Goal: Task Accomplishment & Management: Use online tool/utility

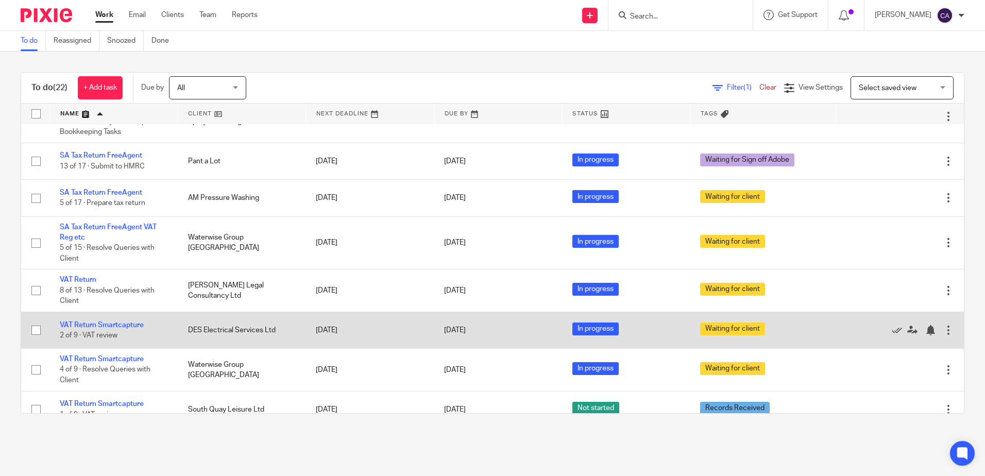
scroll to position [758, 0]
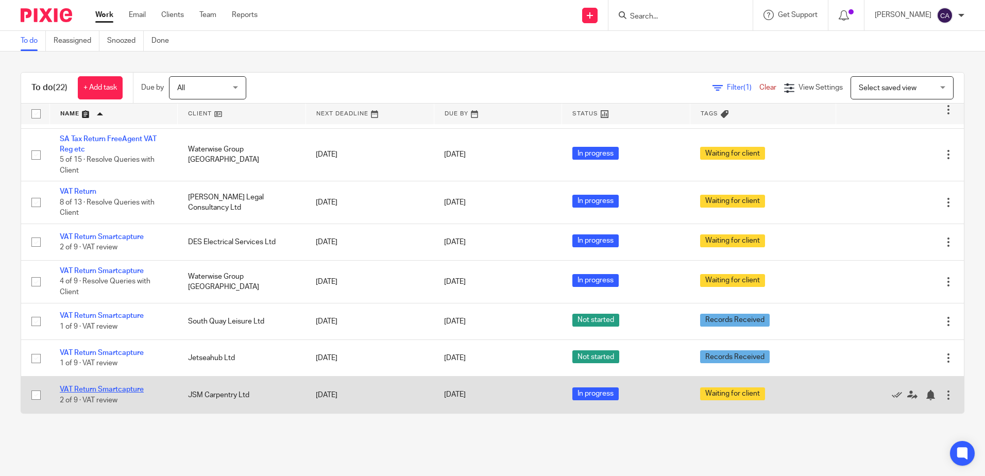
click at [125, 390] on link "VAT Return Smartcapture" at bounding box center [102, 389] width 84 height 7
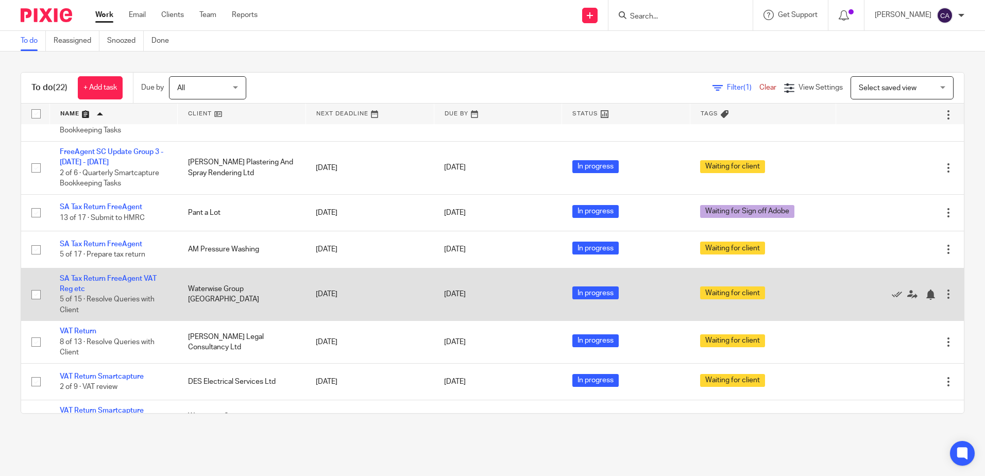
scroll to position [758, 0]
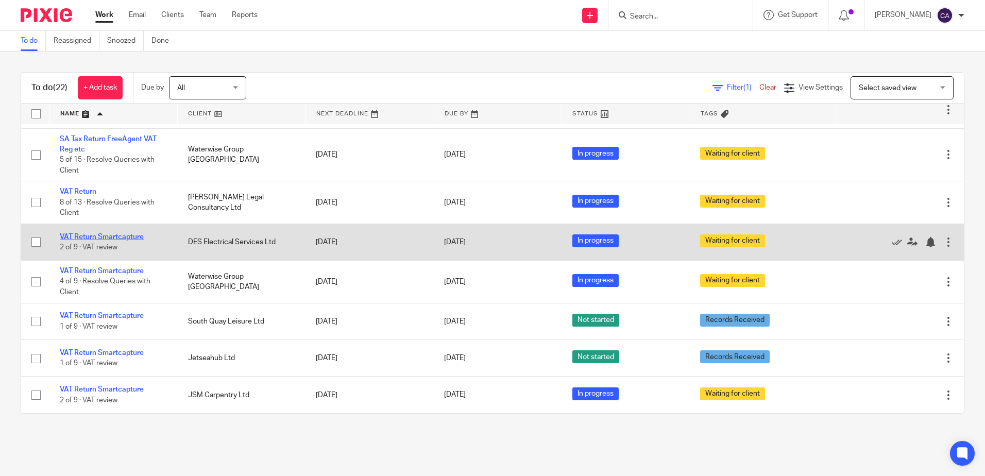
click at [120, 235] on link "VAT Return Smartcapture" at bounding box center [102, 236] width 84 height 7
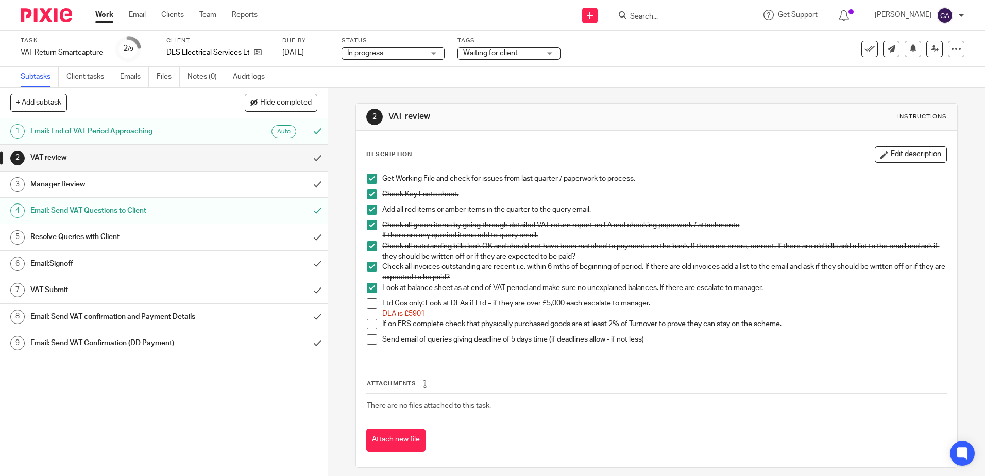
click at [117, 207] on h1 "Email: Send VAT Questions to Client" at bounding box center [118, 210] width 177 height 15
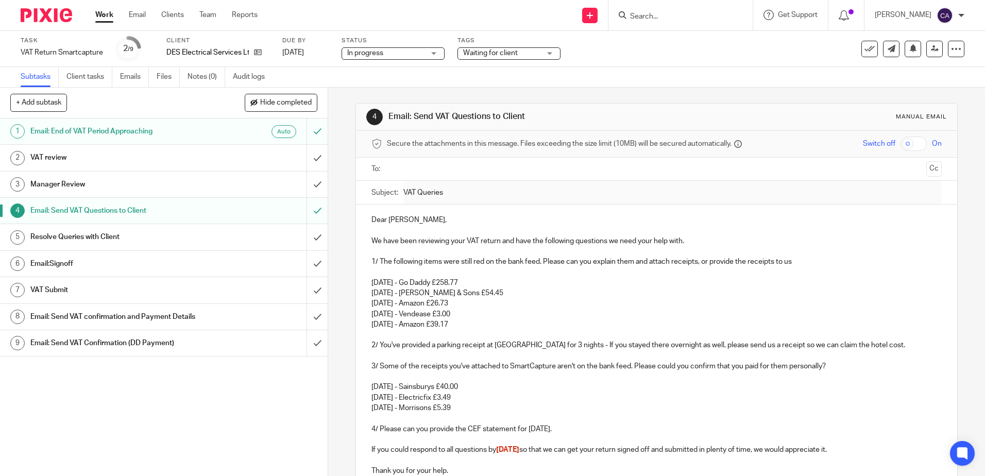
click at [102, 13] on link "Work" at bounding box center [104, 15] width 18 height 10
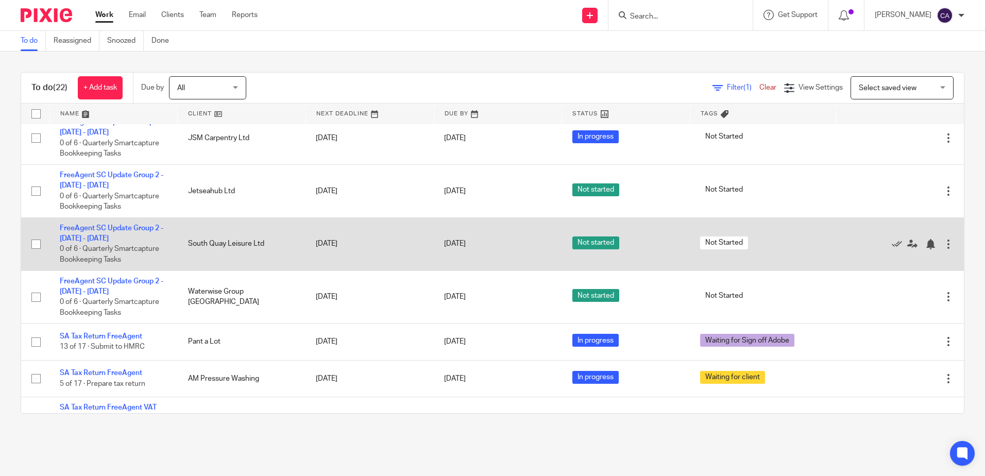
scroll to position [758, 0]
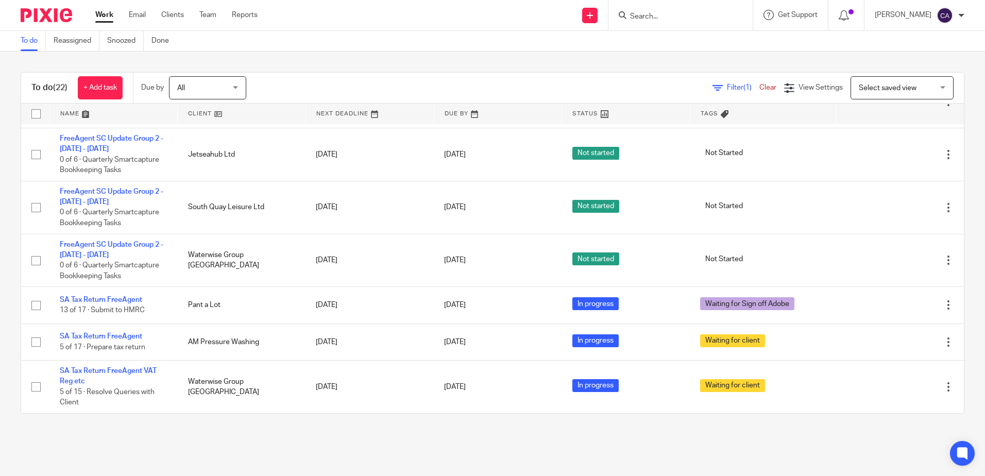
click at [81, 112] on link at bounding box center [114, 114] width 128 height 21
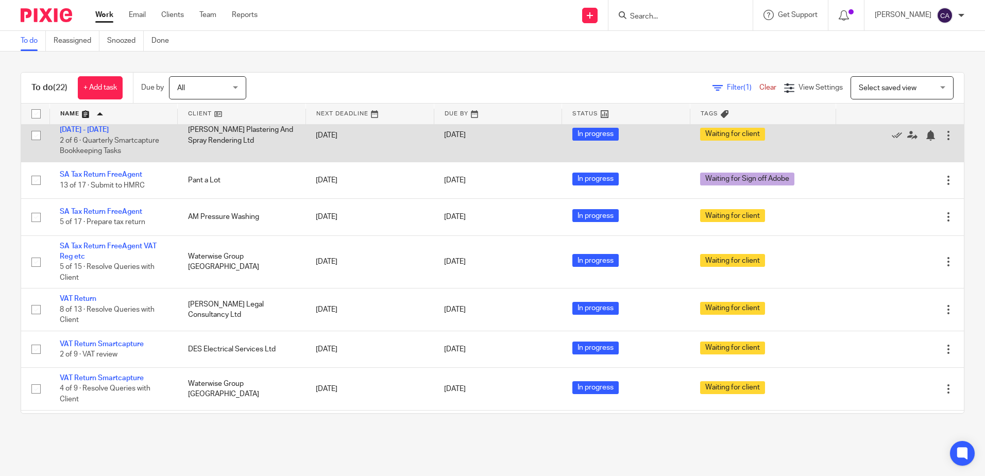
scroll to position [758, 0]
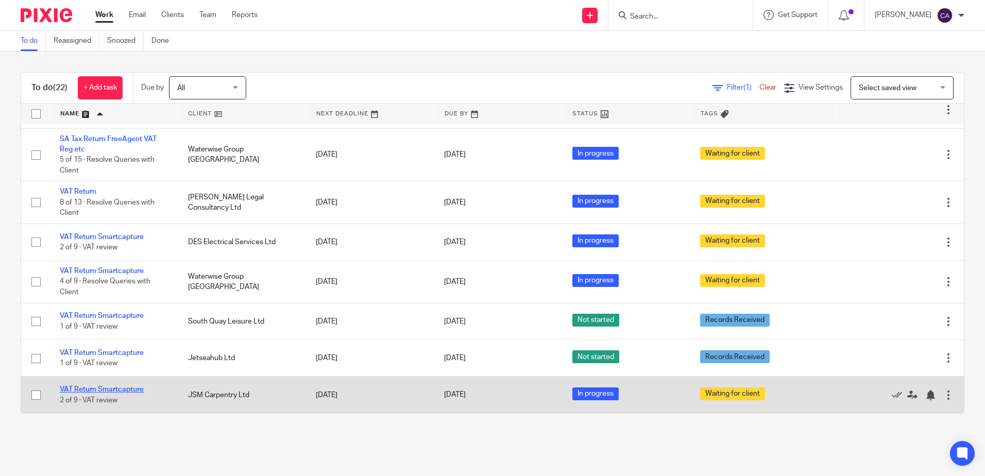
click at [124, 390] on link "VAT Return Smartcapture" at bounding box center [102, 389] width 84 height 7
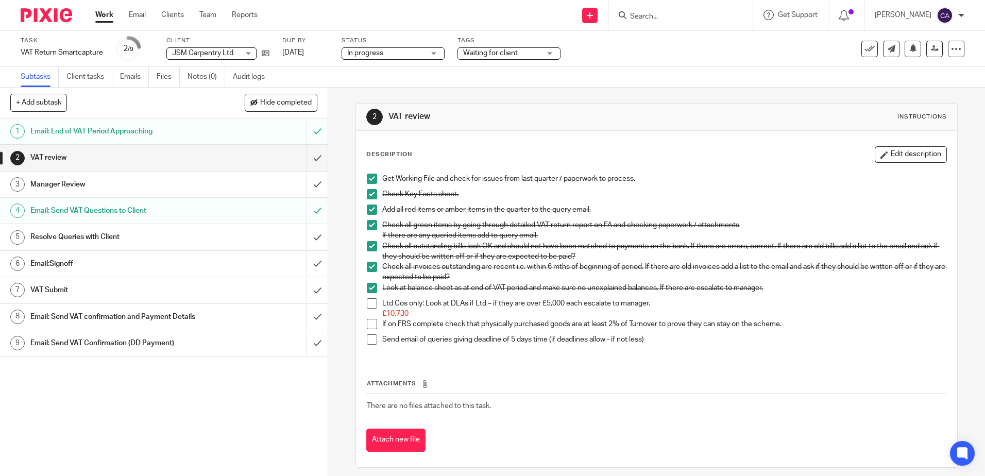
click at [137, 210] on h1 "Email: Send VAT Questions to Client" at bounding box center [118, 210] width 177 height 15
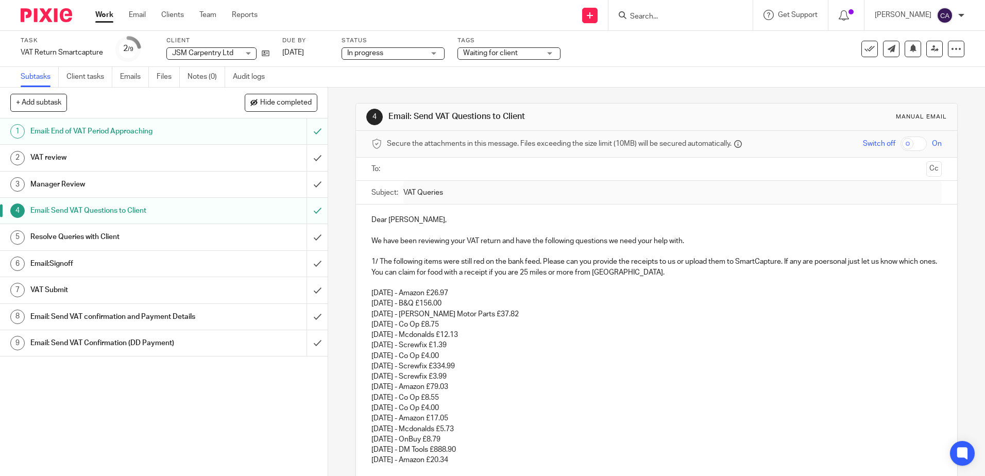
click at [106, 16] on link "Work" at bounding box center [104, 15] width 18 height 10
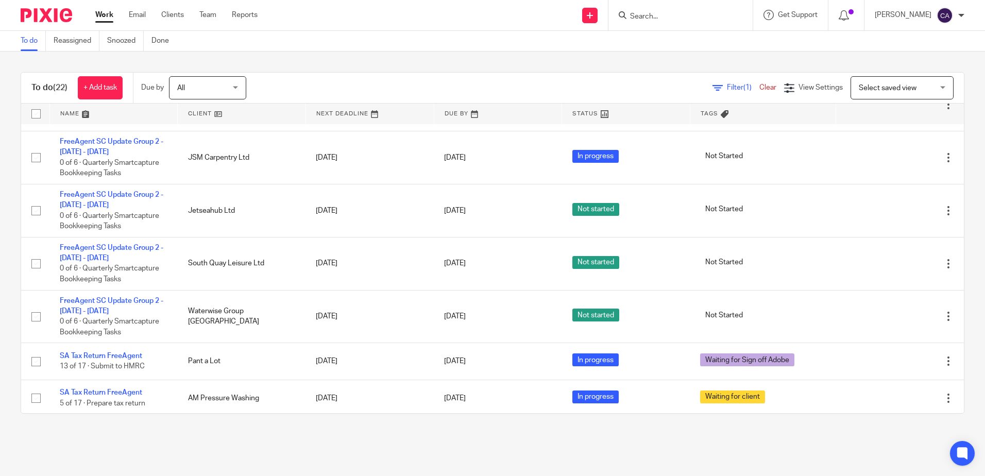
scroll to position [758, 0]
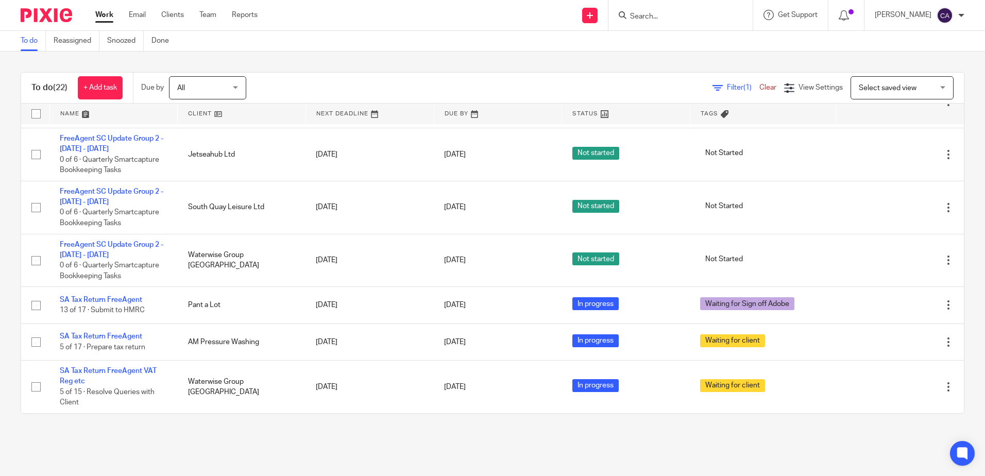
click at [79, 114] on link at bounding box center [114, 114] width 128 height 21
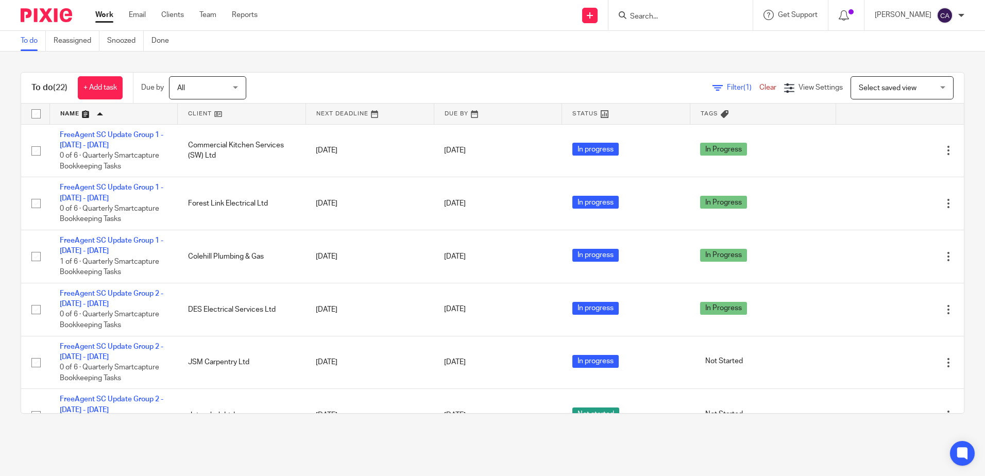
click at [2, 227] on div "To do (22) + Add task Due by All All [DATE] [DATE] This week Next week This mon…" at bounding box center [492, 243] width 985 height 383
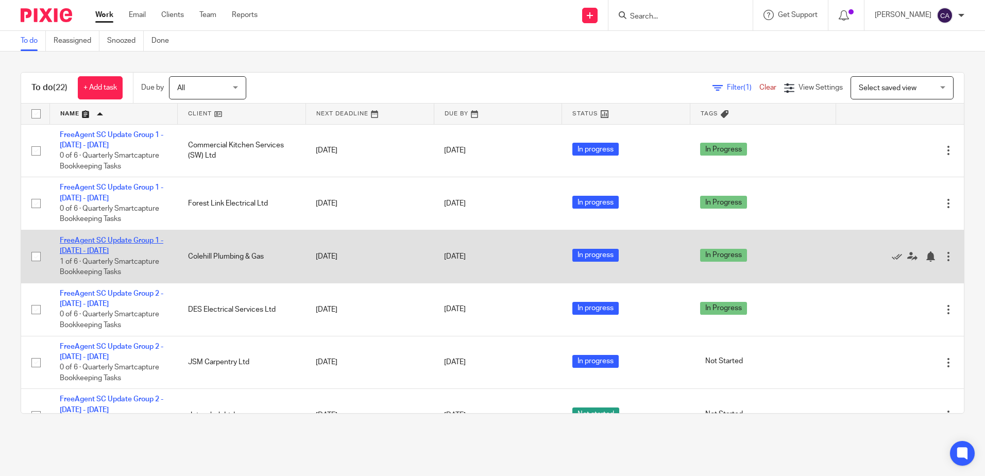
click at [126, 238] on link "FreeAgent SC Update Group 1 - [DATE] - [DATE]" at bounding box center [112, 246] width 104 height 18
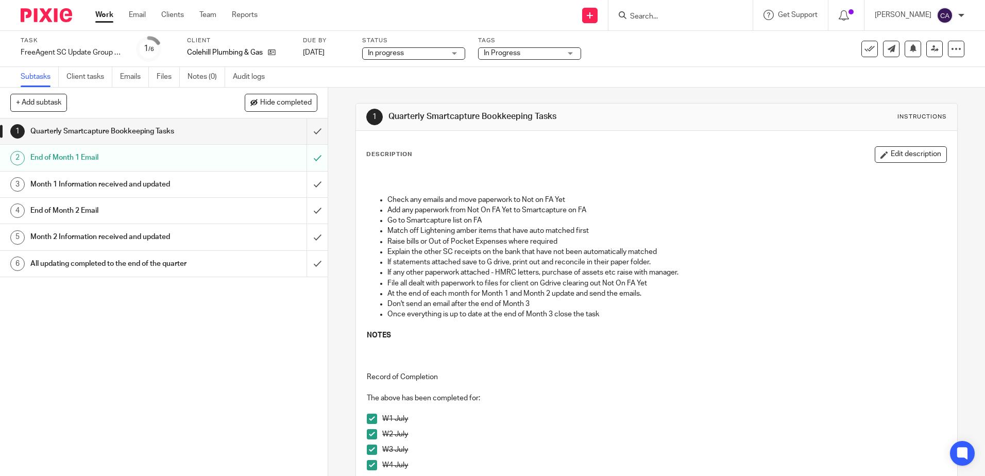
click at [137, 157] on h1 "End of Month 1 Email" at bounding box center [118, 157] width 177 height 15
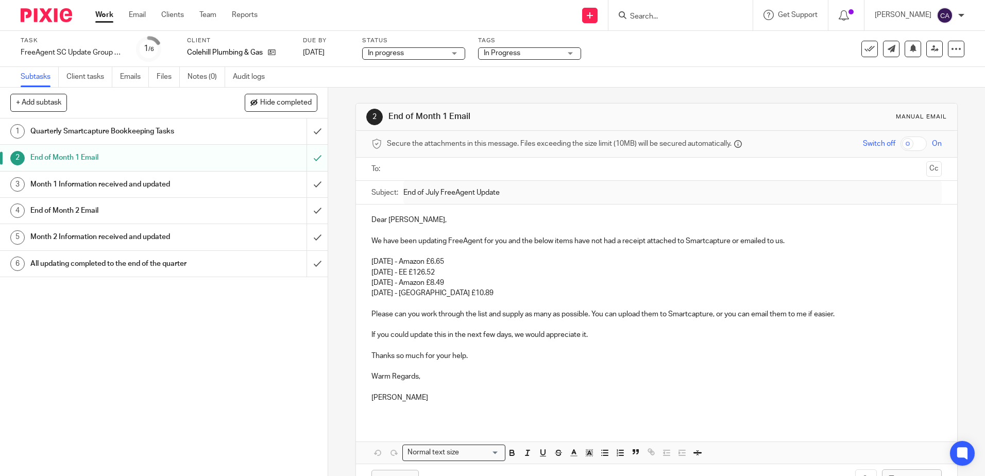
scroll to position [37, 0]
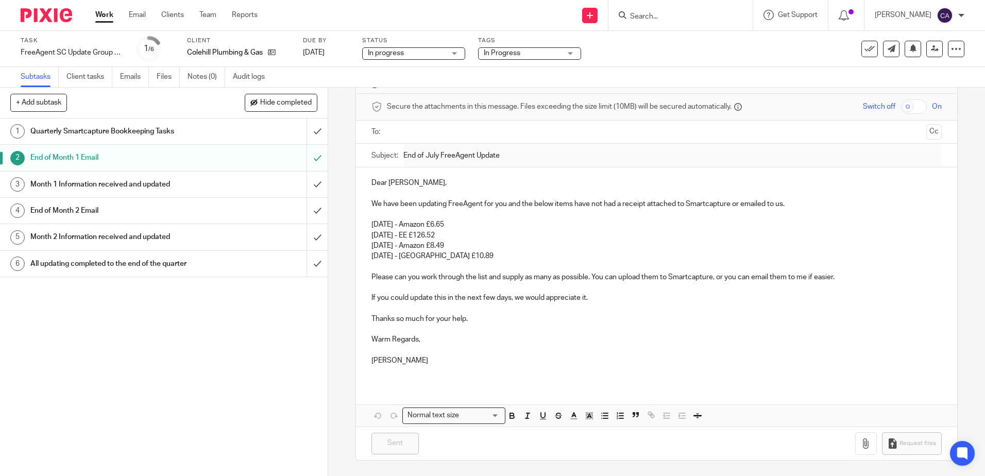
click at [134, 131] on h1 "Quarterly Smartcapture Bookkeeping Tasks" at bounding box center [118, 131] width 177 height 15
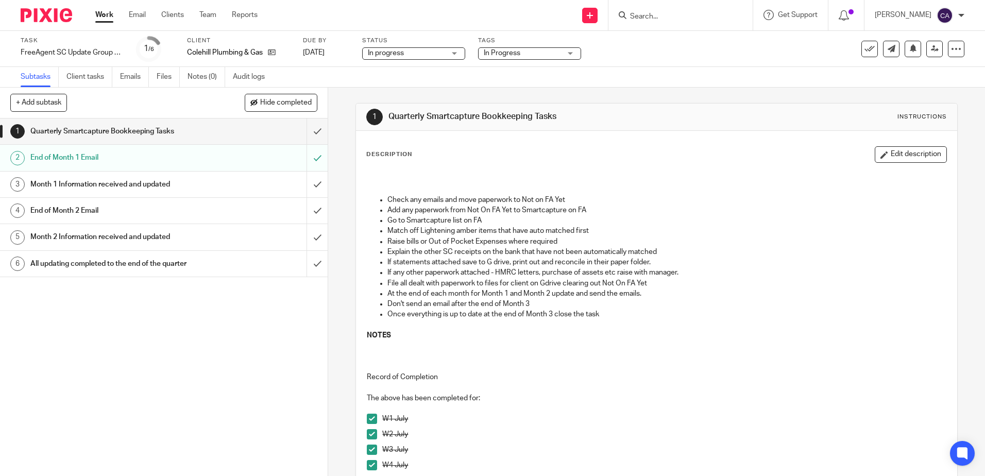
click at [103, 14] on link "Work" at bounding box center [104, 15] width 18 height 10
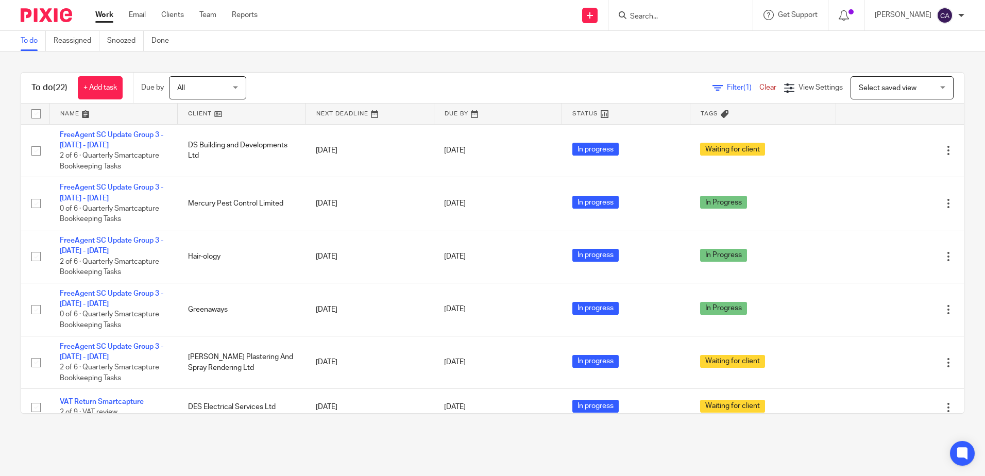
click at [73, 113] on link at bounding box center [114, 114] width 128 height 21
